Goal: Transaction & Acquisition: Purchase product/service

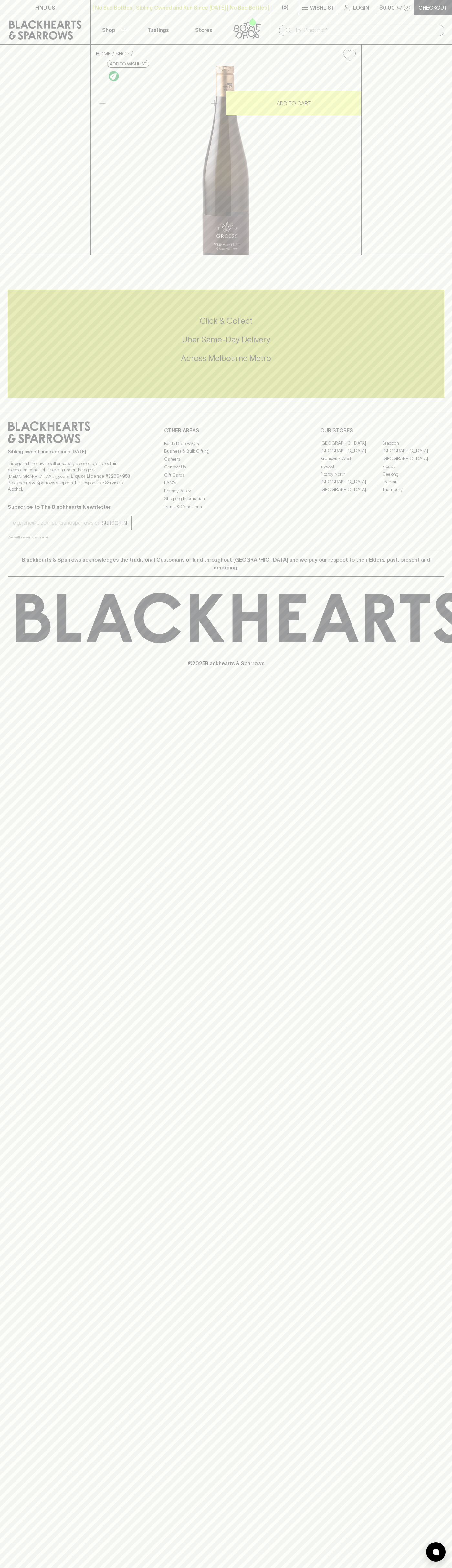
click at [278, 23] on div "​" at bounding box center [361, 30] width 181 height 29
click at [436, 555] on div "FIND US | No Bad Bottles | Sibling Owned and Run Since [DATE] | No Bad Bottles …" at bounding box center [226, 784] width 452 height 1568
click at [336, 1567] on html "FIND US | No Bad Bottles | Sibling Owned and Run Since [DATE] | No Bad Bottles …" at bounding box center [226, 784] width 452 height 1568
click at [19, 255] on div "HOME SHOP Groiss Weinviertal [PERSON_NAME] Veltliner 2022 $34.00 Add to wishlis…" at bounding box center [226, 150] width 452 height 211
